Goal: Transaction & Acquisition: Download file/media

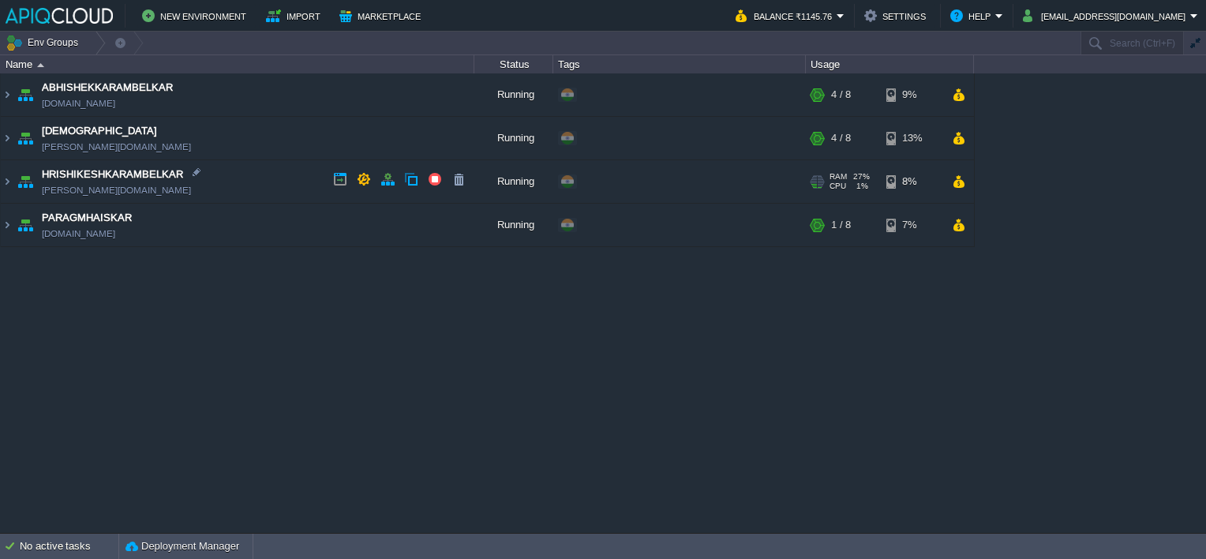
click at [271, 175] on td "HRISHIKESHKARAMBELKAR [PERSON_NAME][DOMAIN_NAME]" at bounding box center [238, 181] width 474 height 43
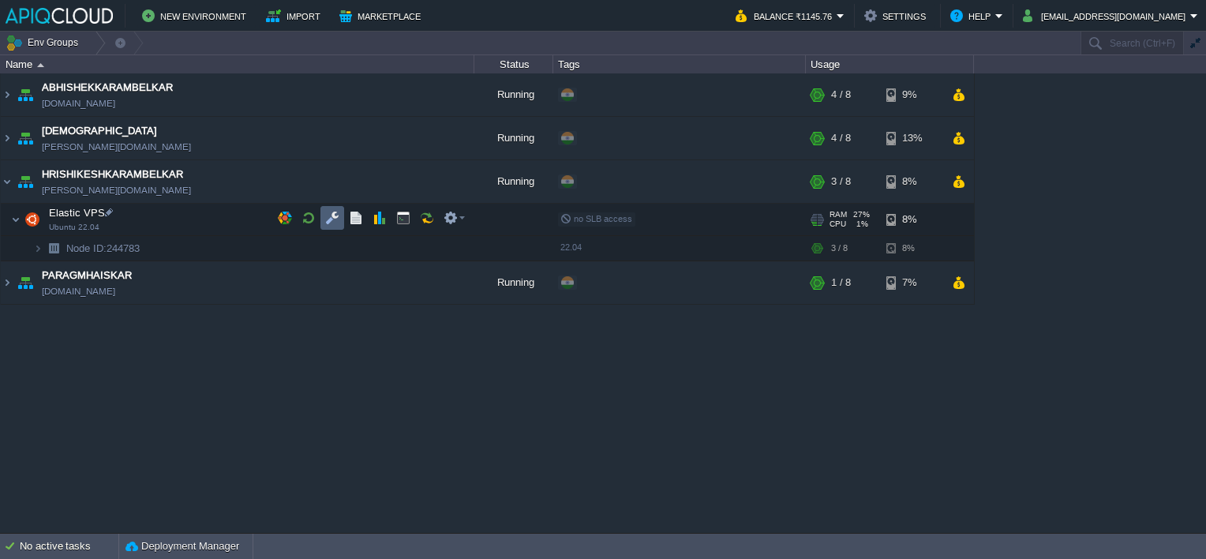
click at [333, 214] on button "button" at bounding box center [332, 218] width 14 height 14
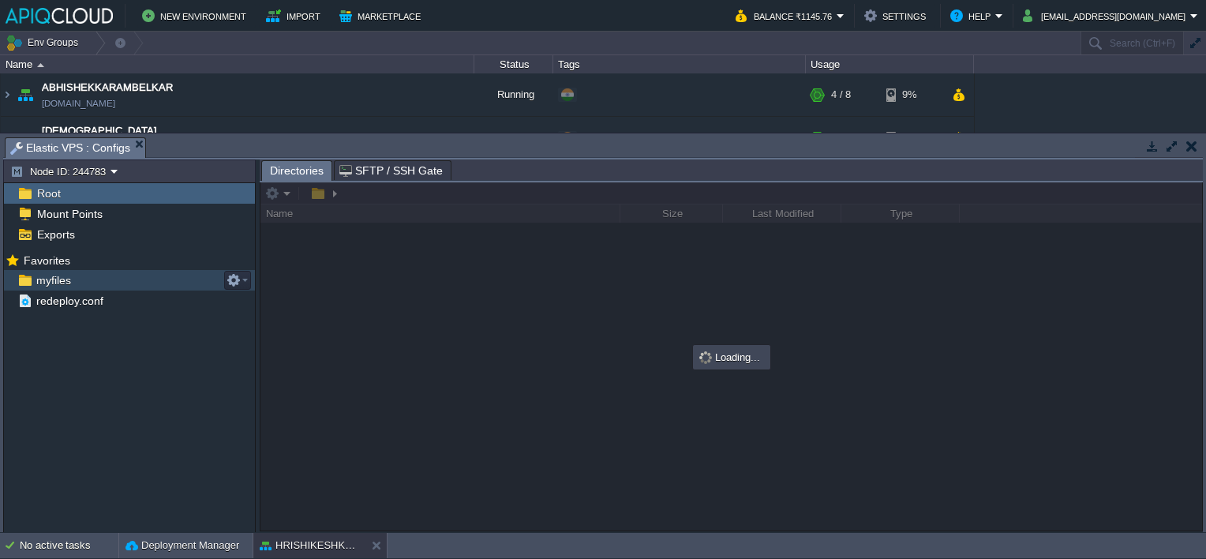
click at [52, 273] on span "myfiles" at bounding box center [53, 280] width 40 height 14
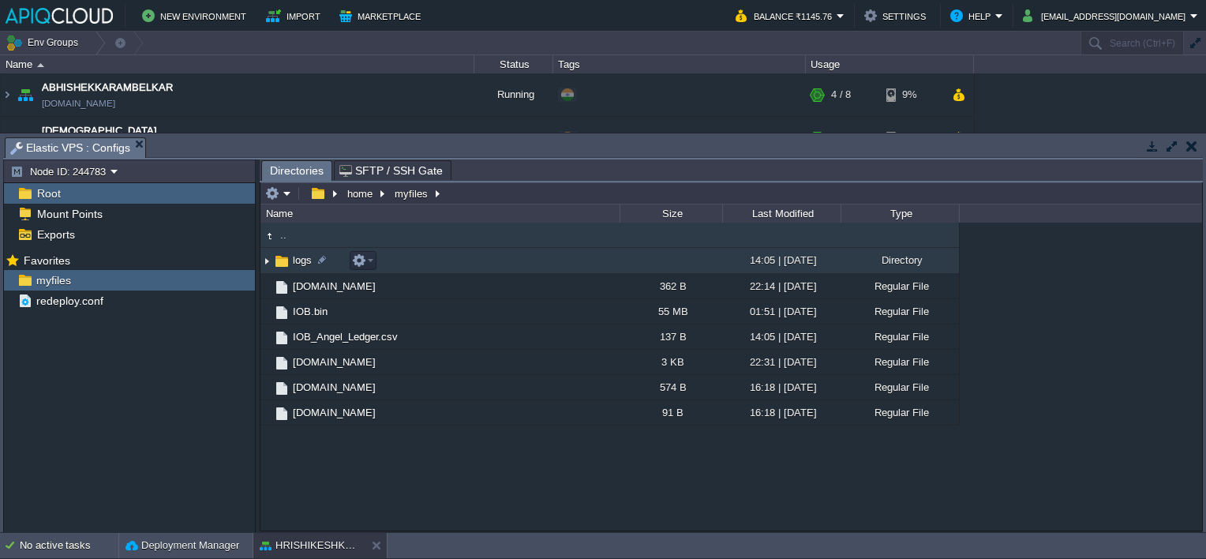
click at [265, 262] on img at bounding box center [266, 261] width 13 height 24
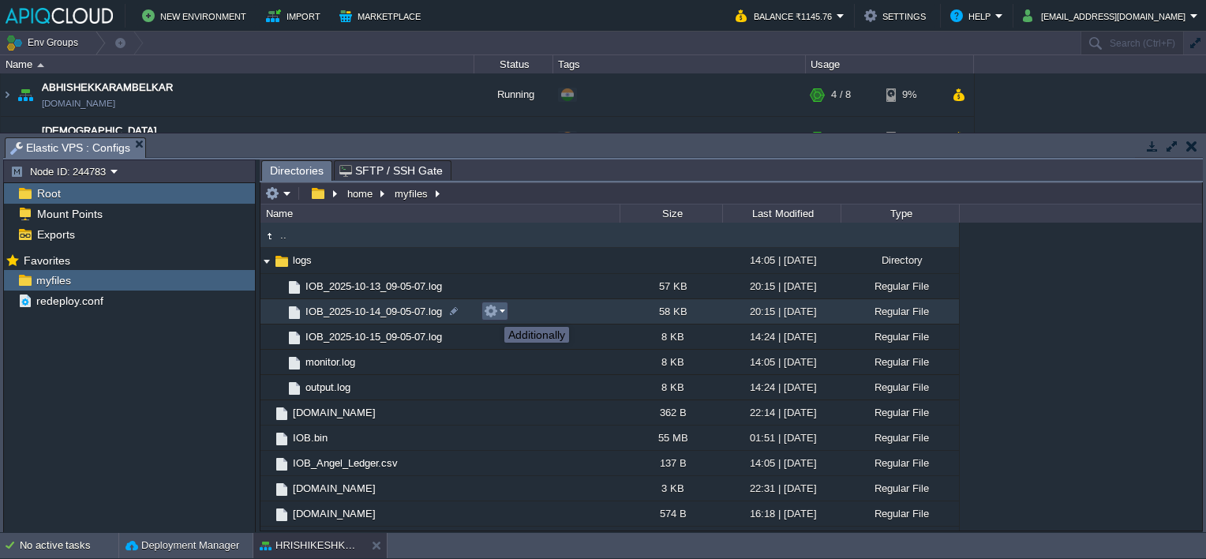
click at [493, 313] on button "button" at bounding box center [491, 311] width 14 height 14
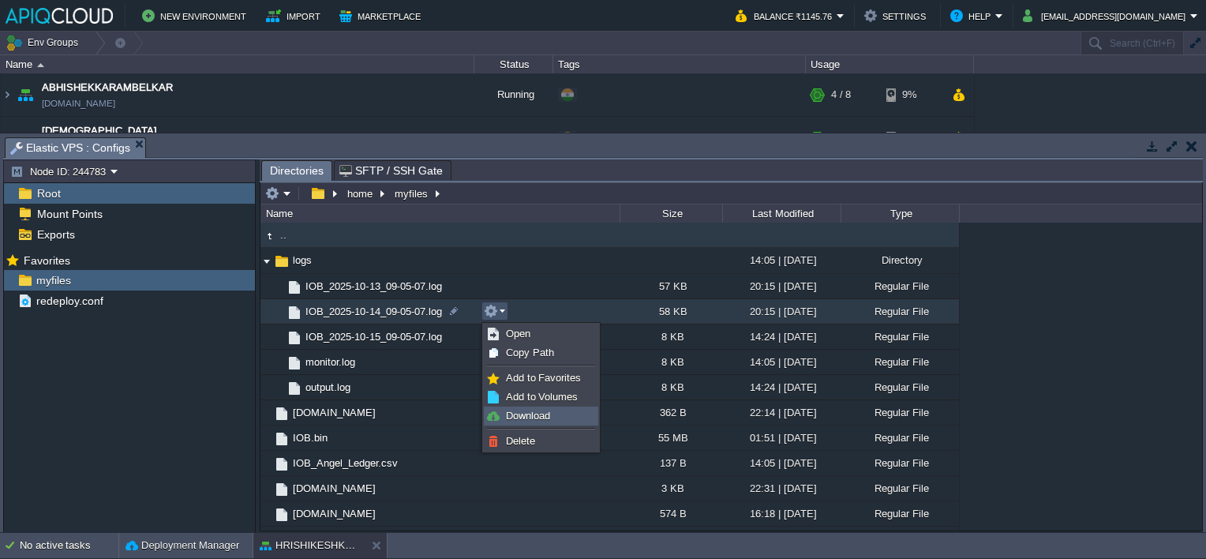
click at [537, 414] on span "Download" at bounding box center [528, 416] width 44 height 12
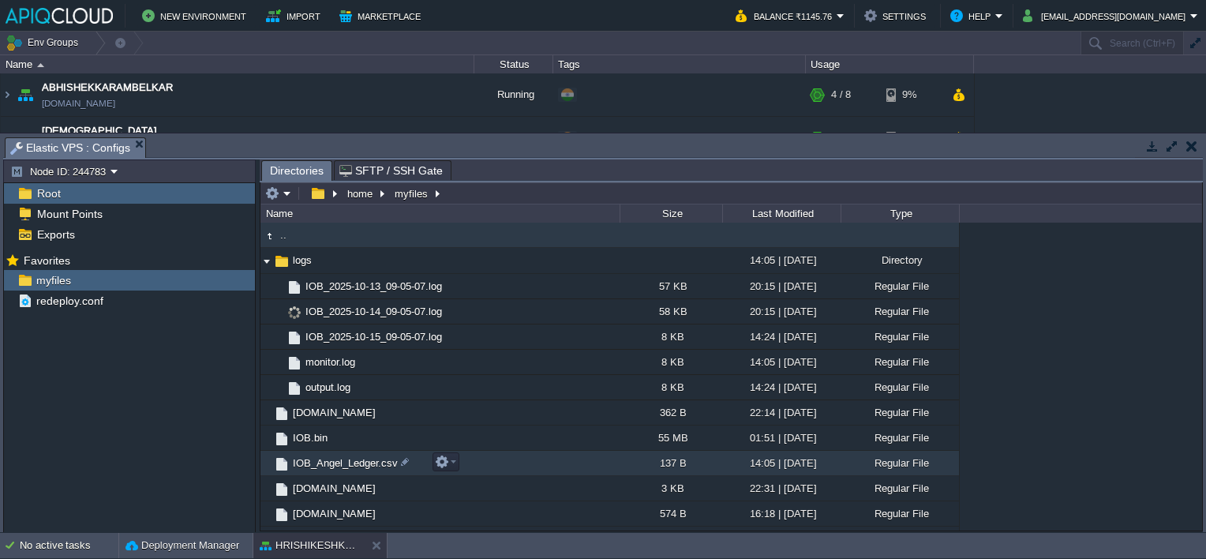
click at [341, 463] on span "IOB_Angel_Ledger.csv" at bounding box center [345, 462] width 110 height 13
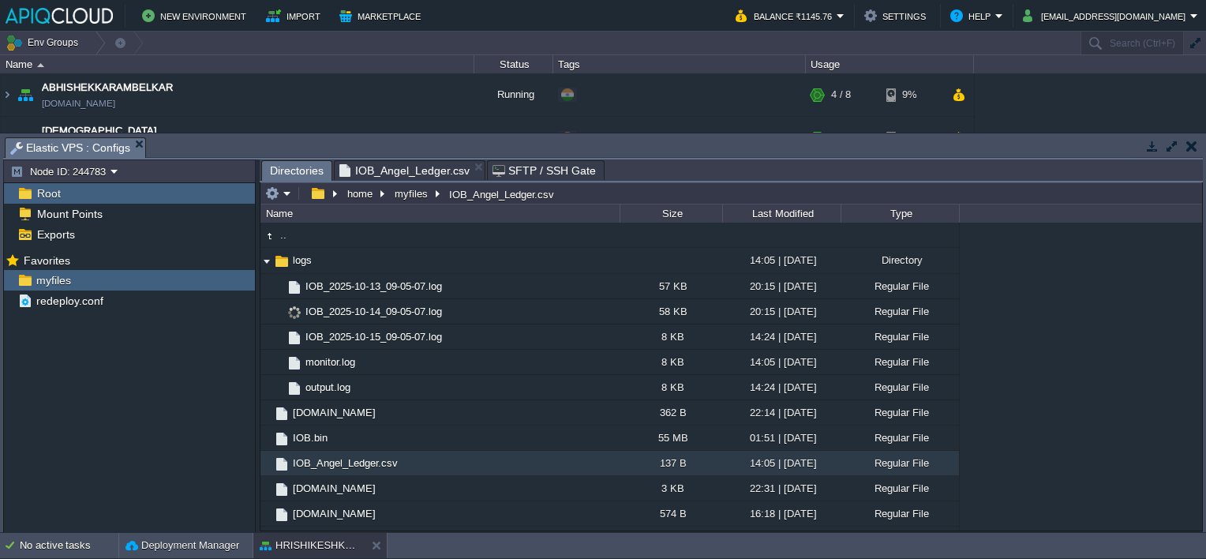
click at [284, 167] on span "Directories" at bounding box center [297, 171] width 54 height 20
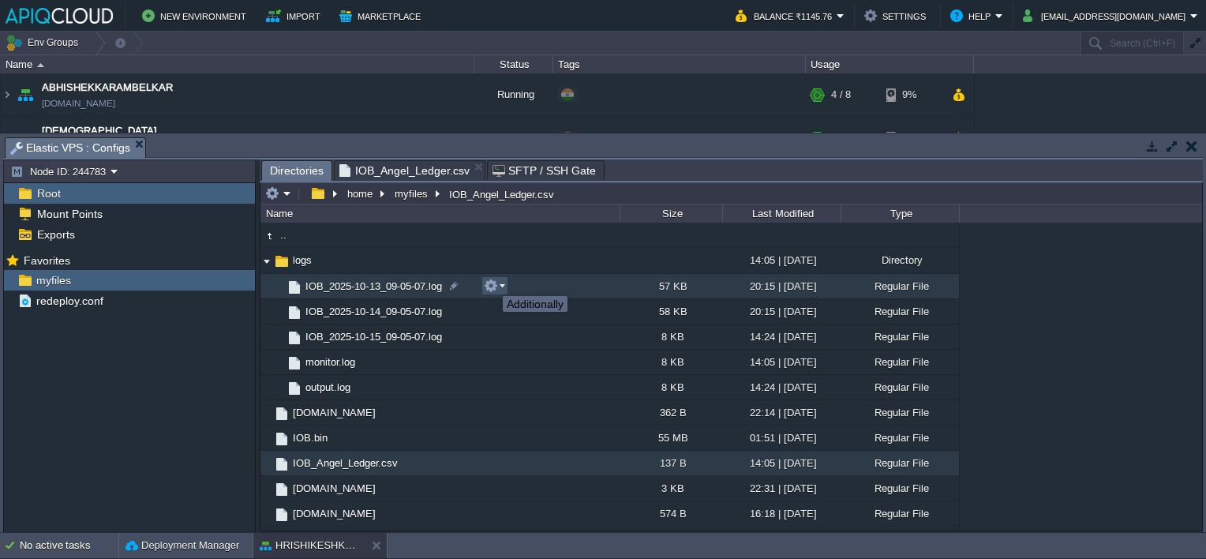
click at [496, 284] on button "button" at bounding box center [491, 286] width 14 height 14
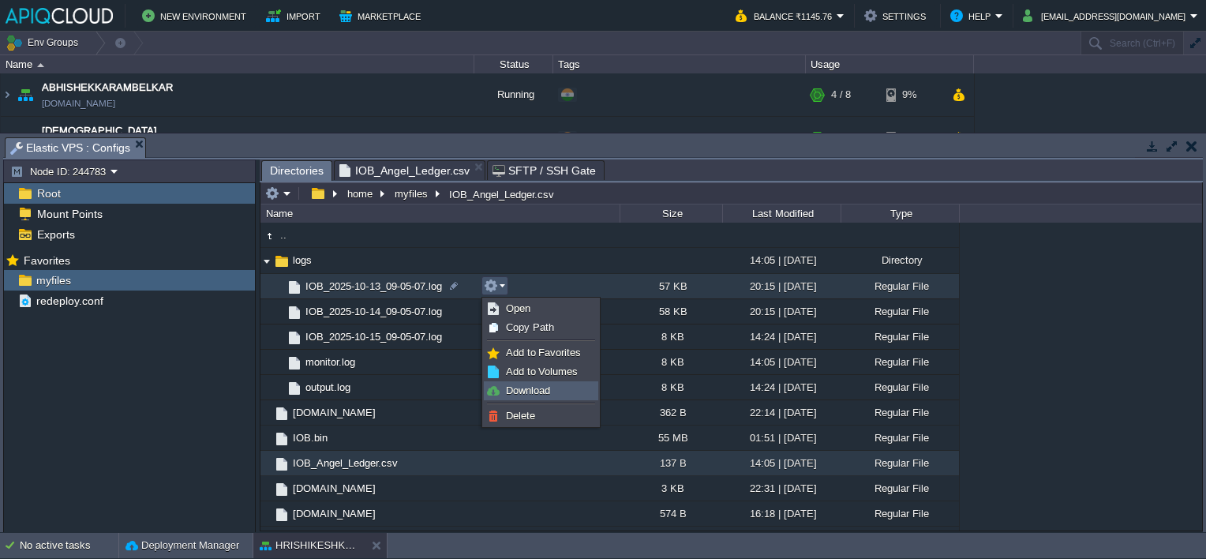
click at [513, 388] on span "Download" at bounding box center [528, 390] width 44 height 12
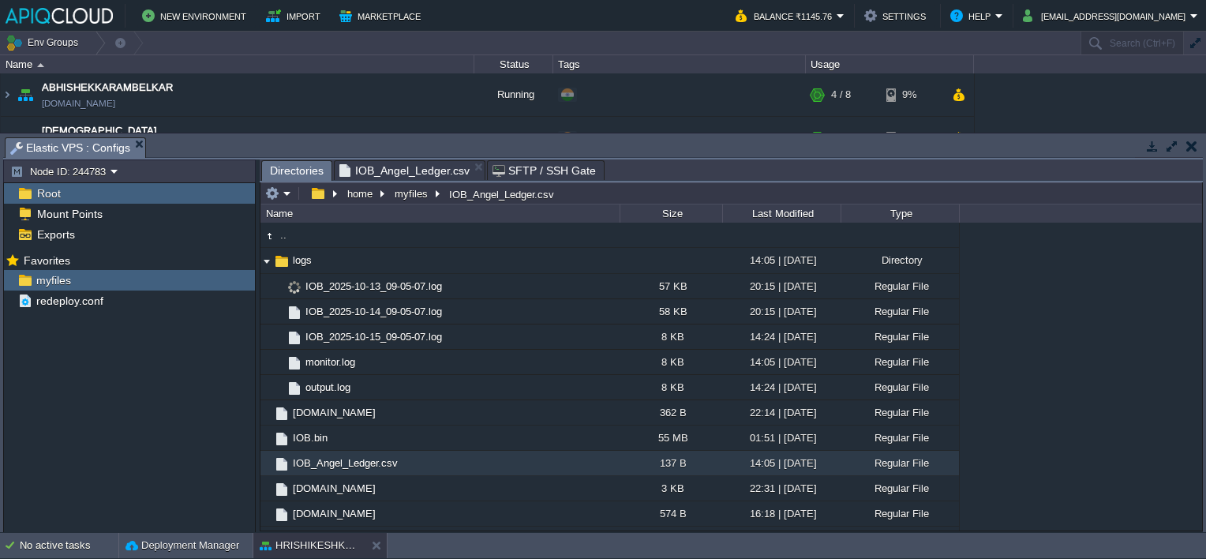
click at [384, 170] on span "IOB_Angel_Ledger.csv" at bounding box center [404, 170] width 130 height 19
click at [287, 174] on span "Directories" at bounding box center [297, 171] width 54 height 20
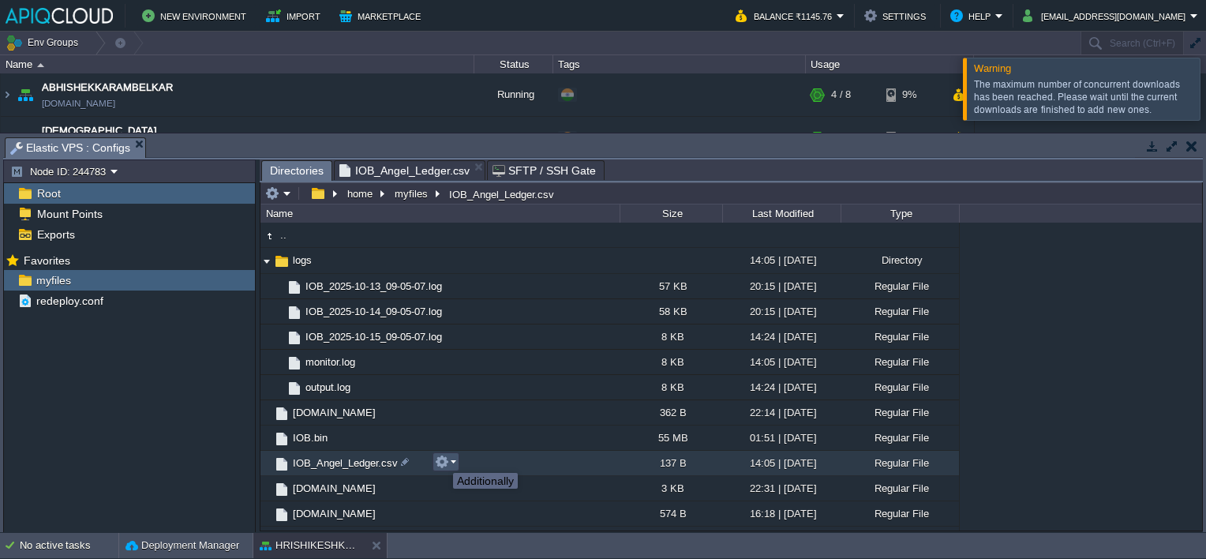
click at [441, 459] on button "button" at bounding box center [442, 462] width 14 height 14
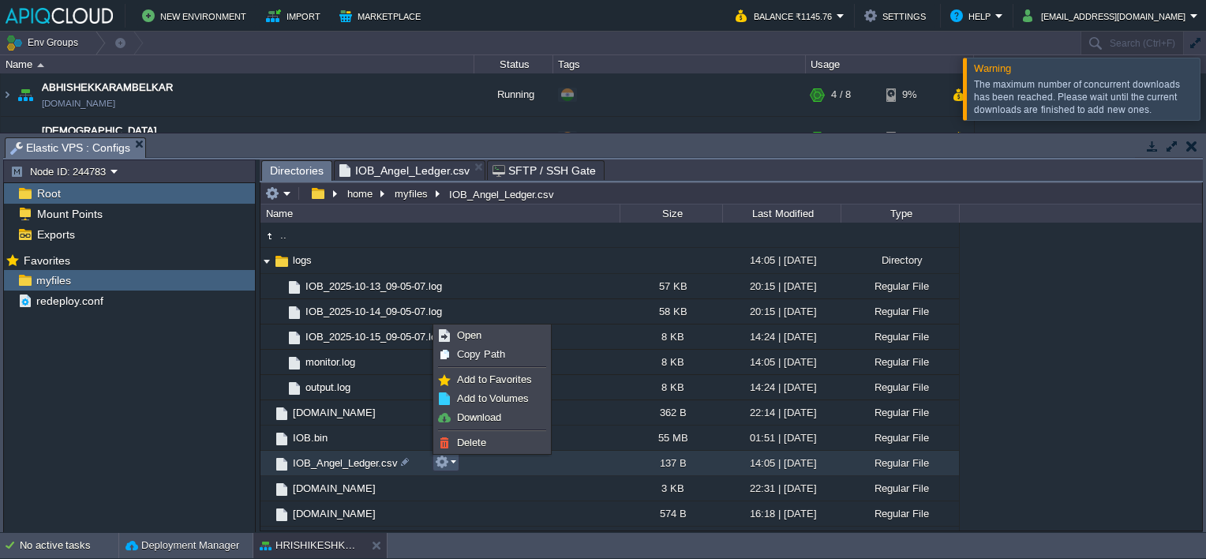
click at [383, 171] on span "IOB_Angel_Ledger.csv" at bounding box center [404, 170] width 130 height 19
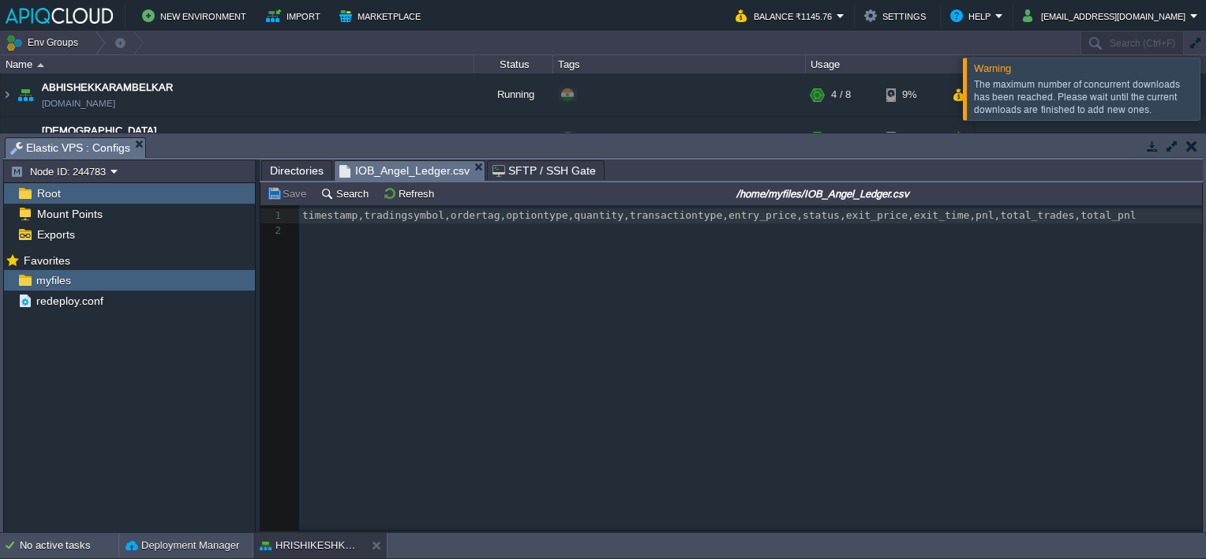
click at [1205, 85] on div at bounding box center [1225, 89] width 0 height 62
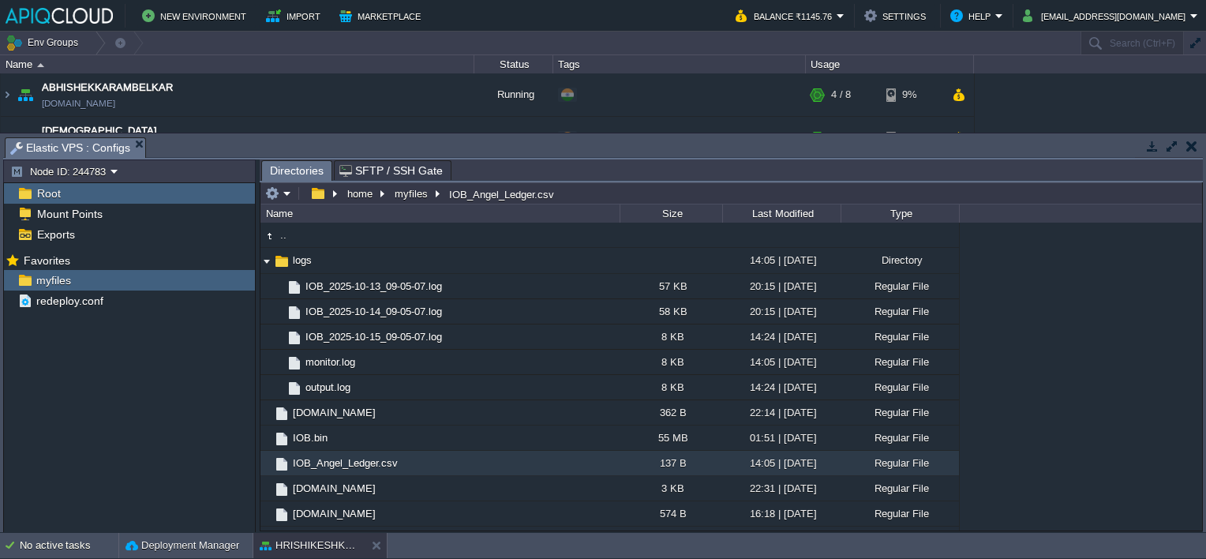
click at [1193, 147] on button "button" at bounding box center [1191, 146] width 11 height 14
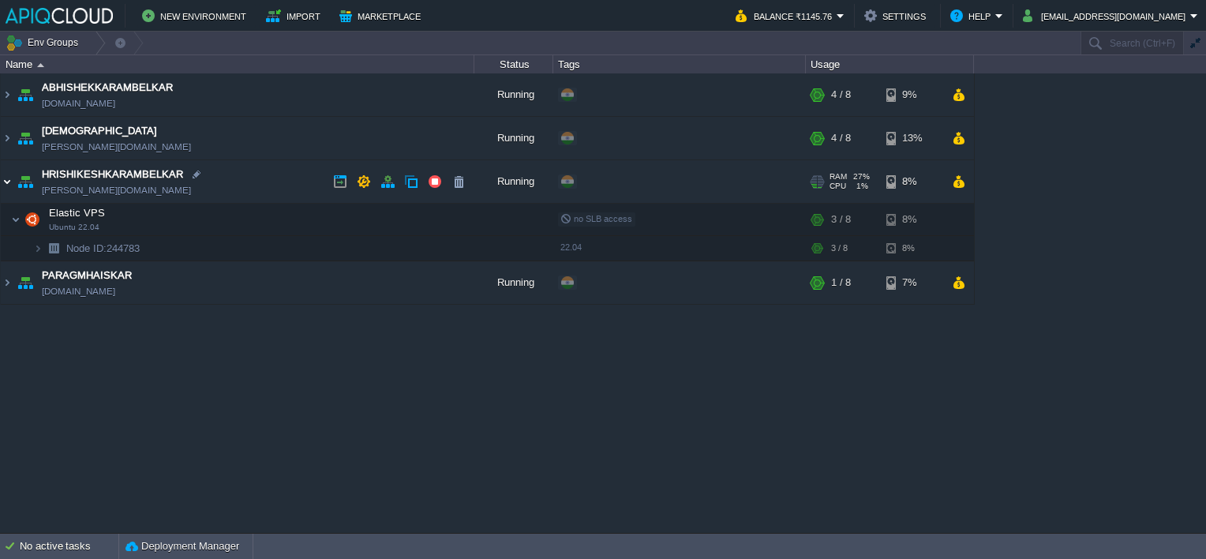
click at [8, 184] on img at bounding box center [7, 181] width 13 height 43
